Goal: Information Seeking & Learning: Learn about a topic

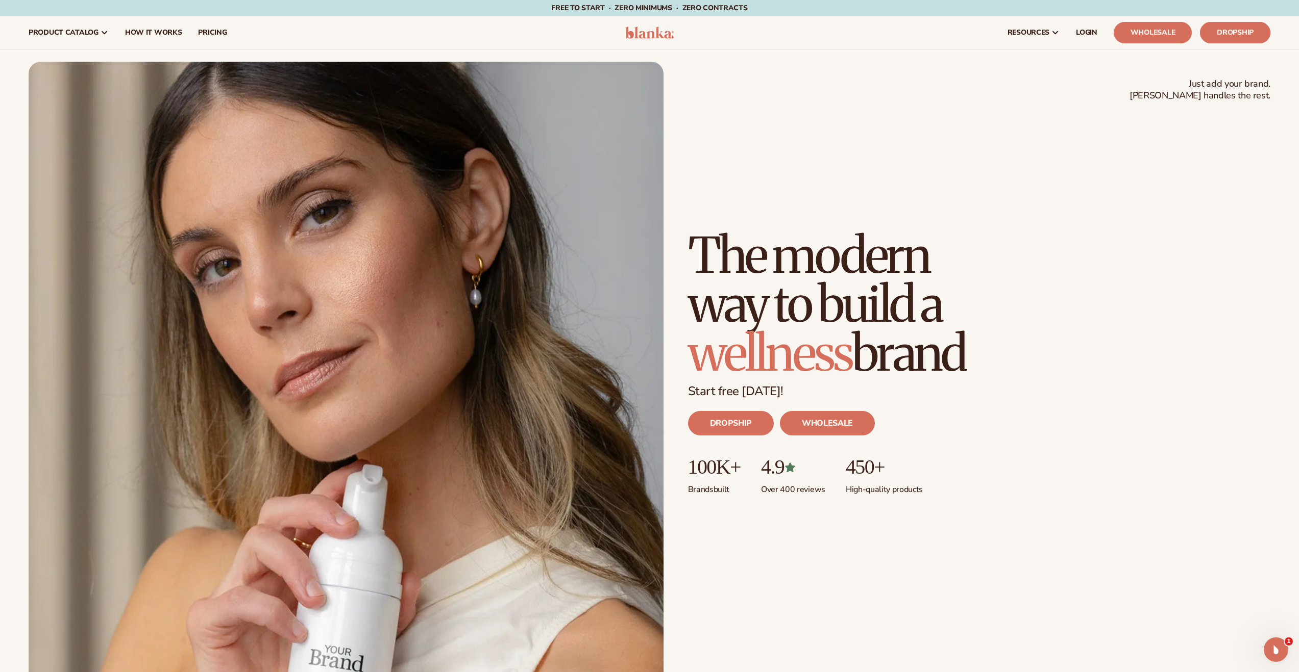
click at [1227, 36] on link "Dropship" at bounding box center [1235, 32] width 70 height 21
click at [160, 36] on span "How It Works" at bounding box center [153, 33] width 57 height 8
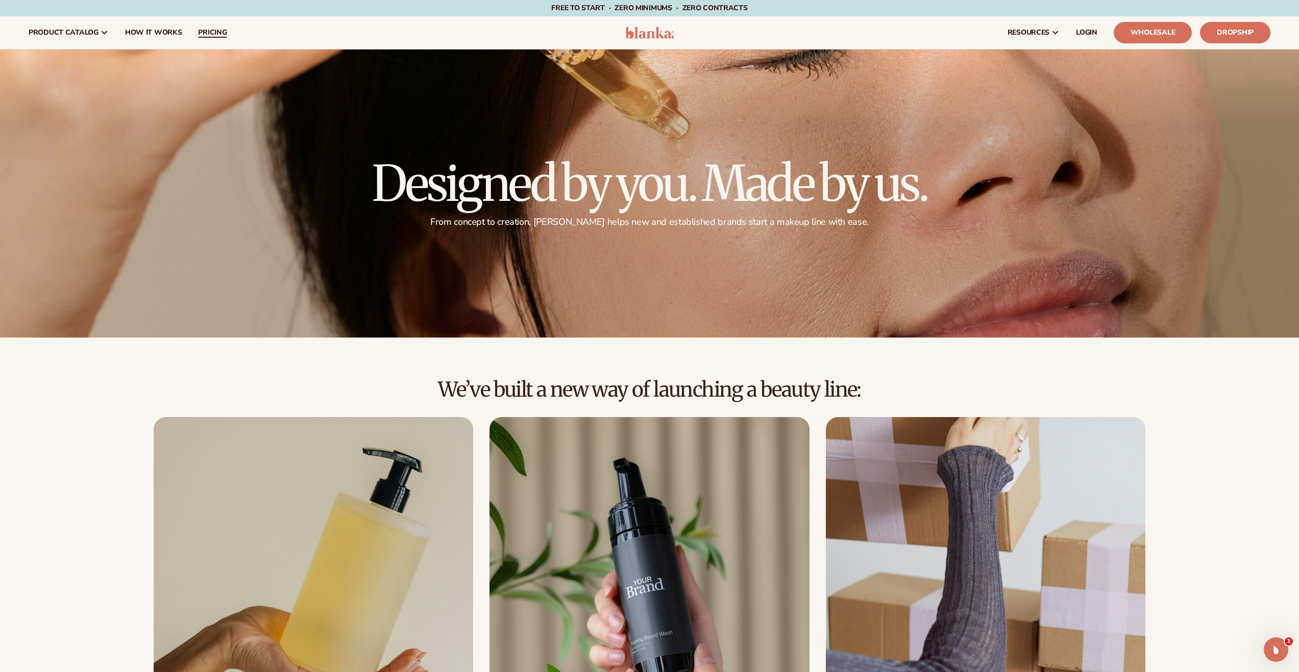
click at [216, 33] on span "pricing" at bounding box center [212, 33] width 29 height 8
